Goal: Find specific page/section: Find specific page/section

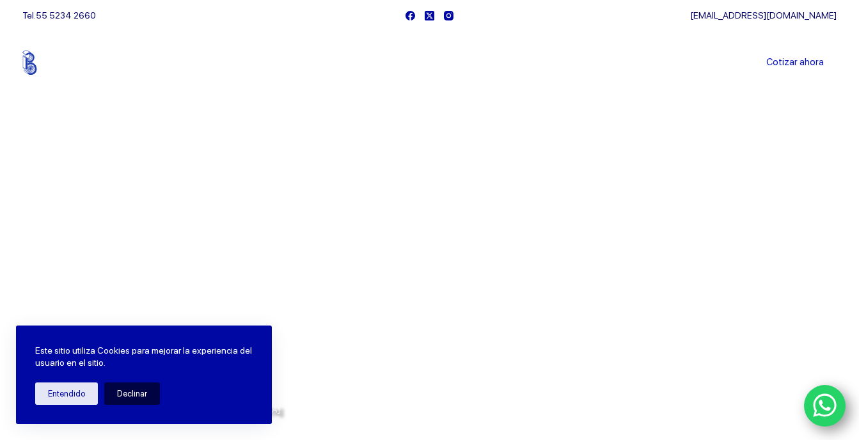
click at [122, 386] on button "Declinar" at bounding box center [132, 394] width 56 height 22
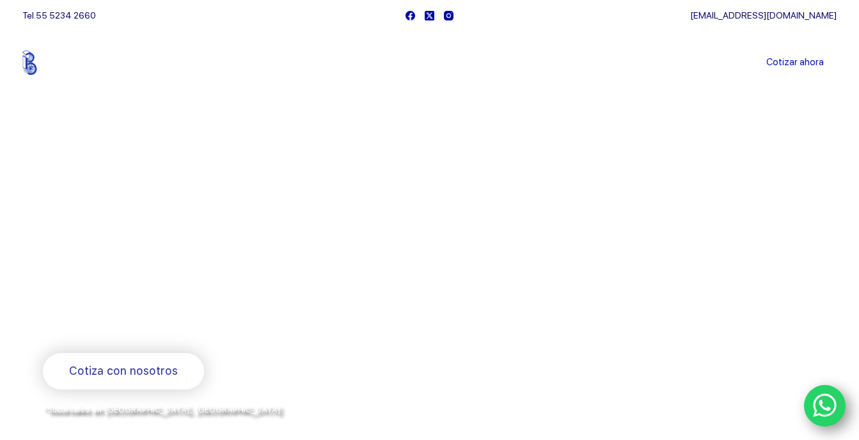
scroll to position [1, 0]
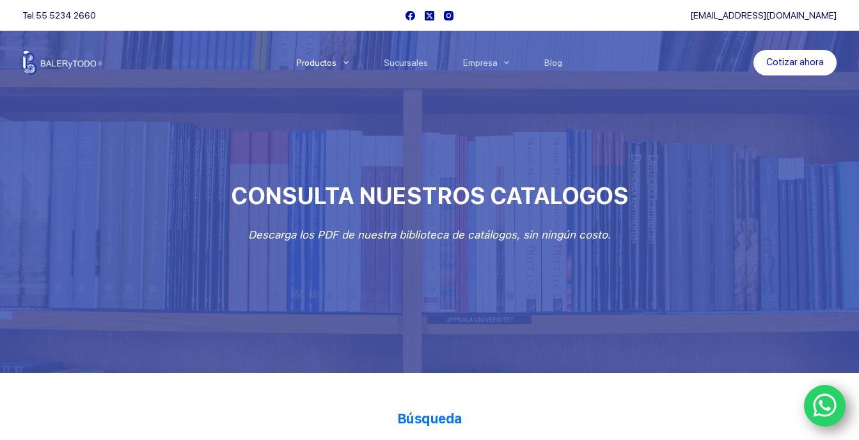
scroll to position [256, 0]
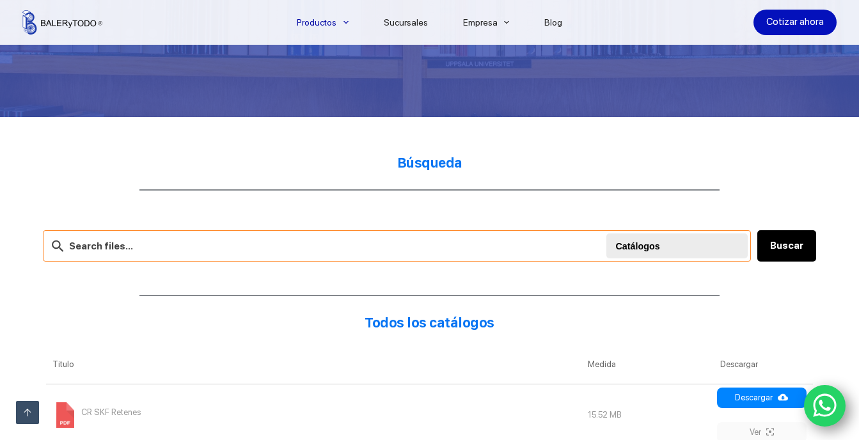
click at [307, 245] on input "text" at bounding box center [397, 245] width 708 height 31
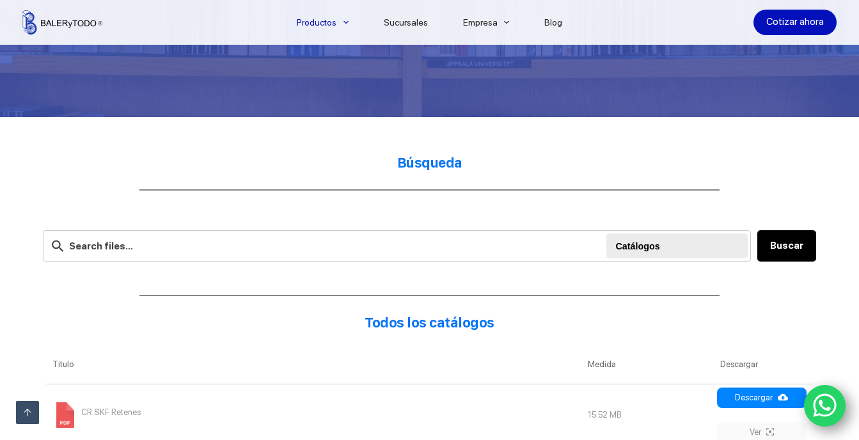
click at [54, 25] on img at bounding box center [62, 22] width 80 height 24
